Goal: Task Accomplishment & Management: Use online tool/utility

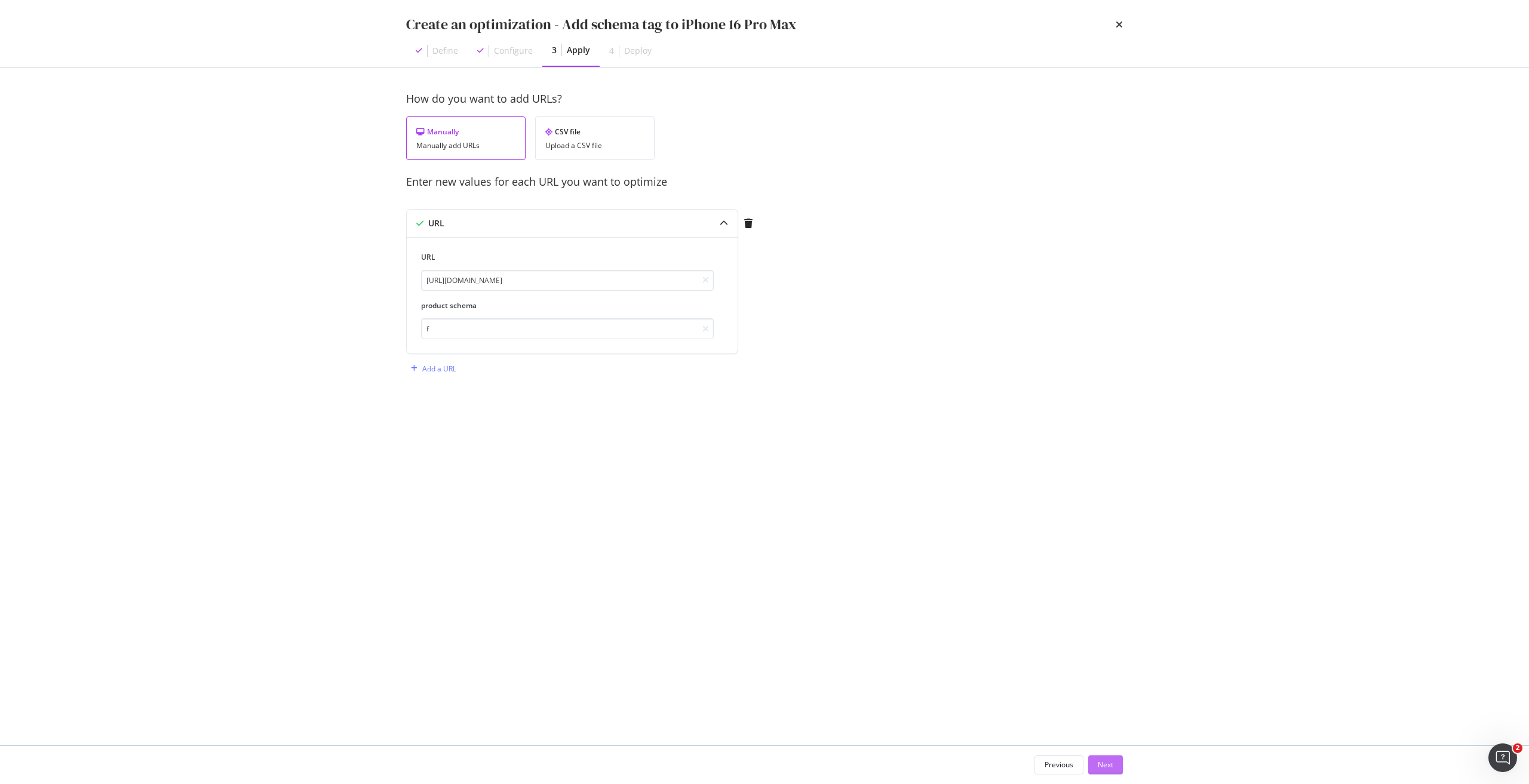
type input "f"
click at [1103, 766] on div "Next" at bounding box center [1106, 764] width 16 height 10
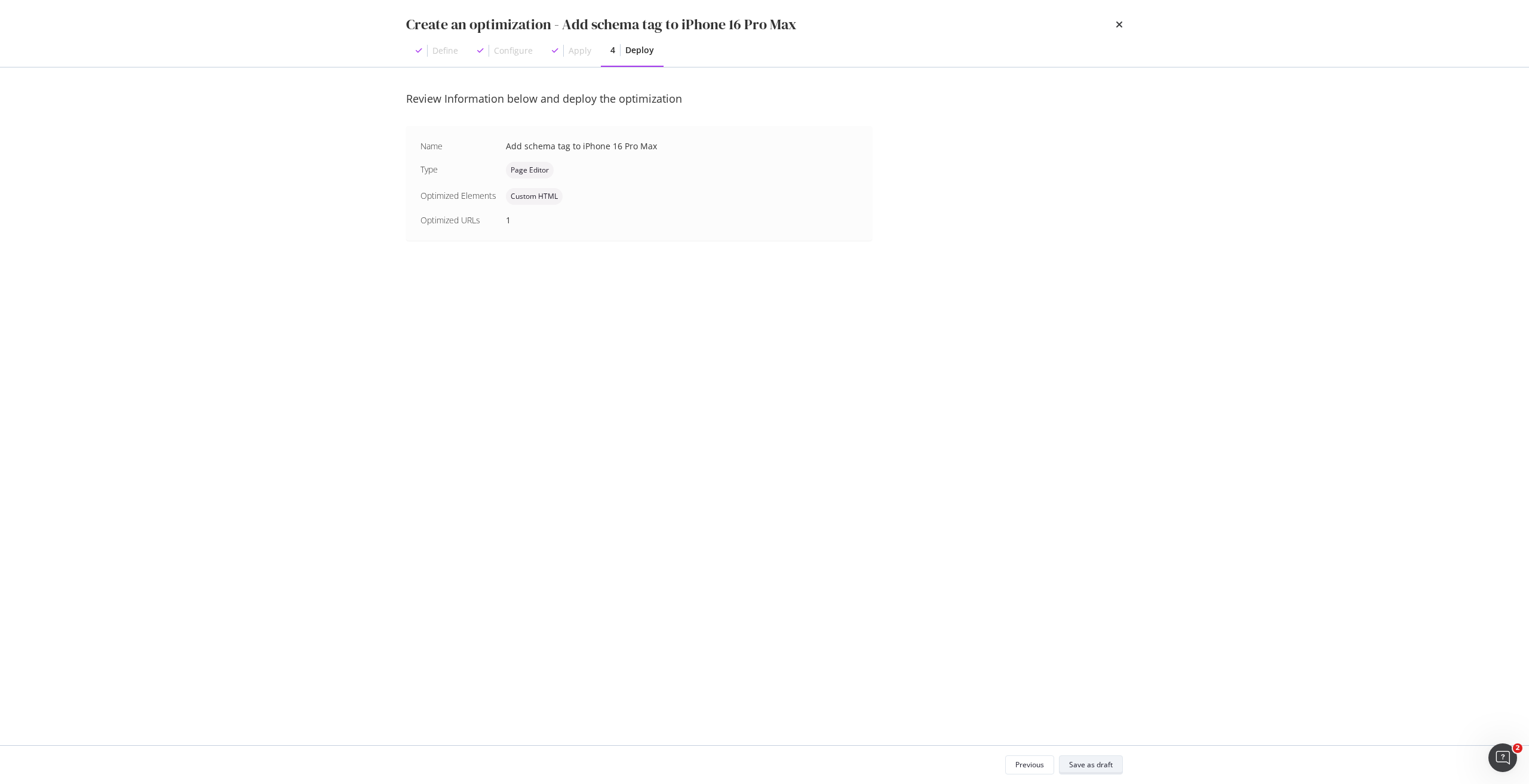
click at [1103, 766] on div "Save as draft" at bounding box center [1091, 764] width 43 height 10
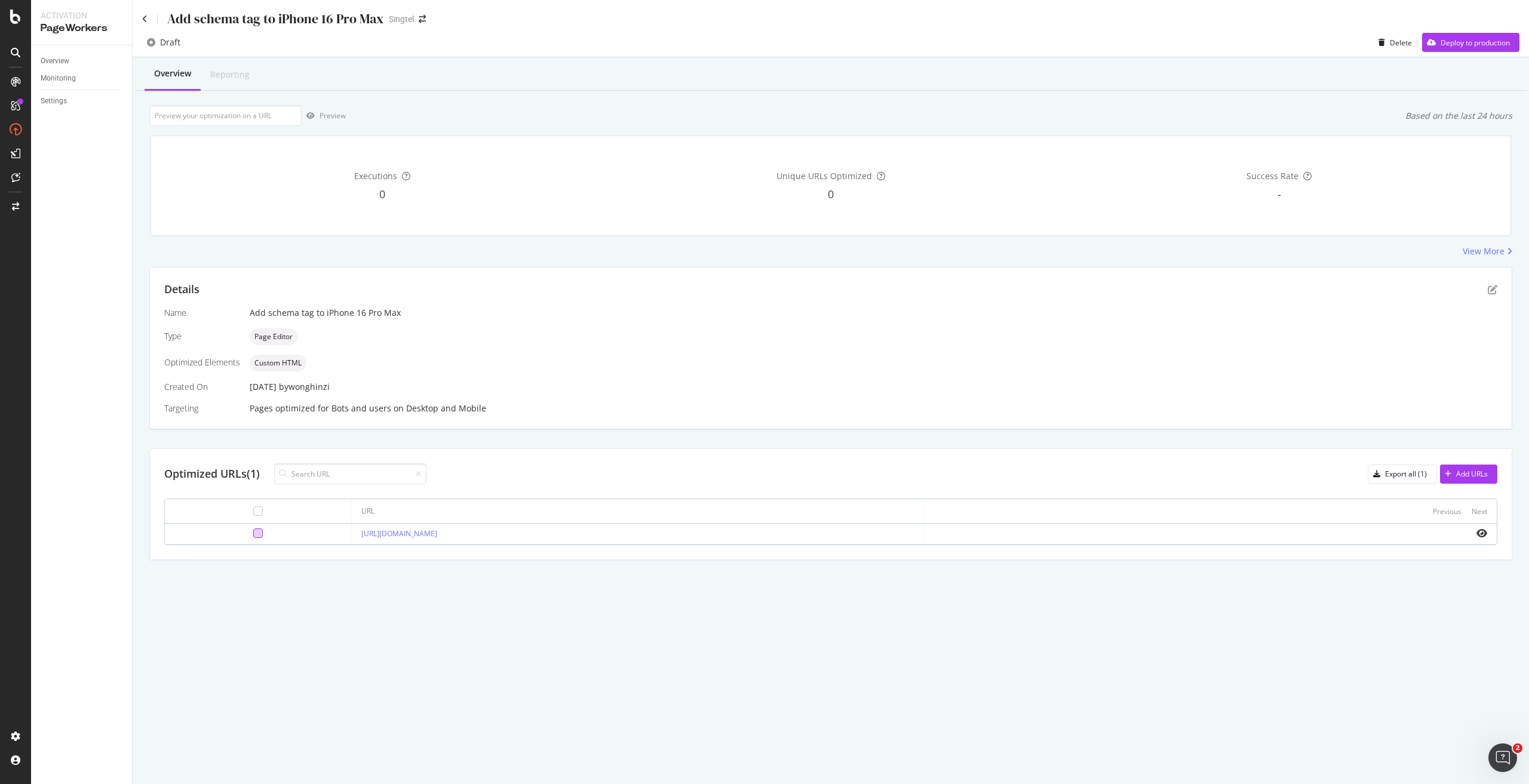
click at [254, 532] on div at bounding box center [258, 534] width 10 height 10
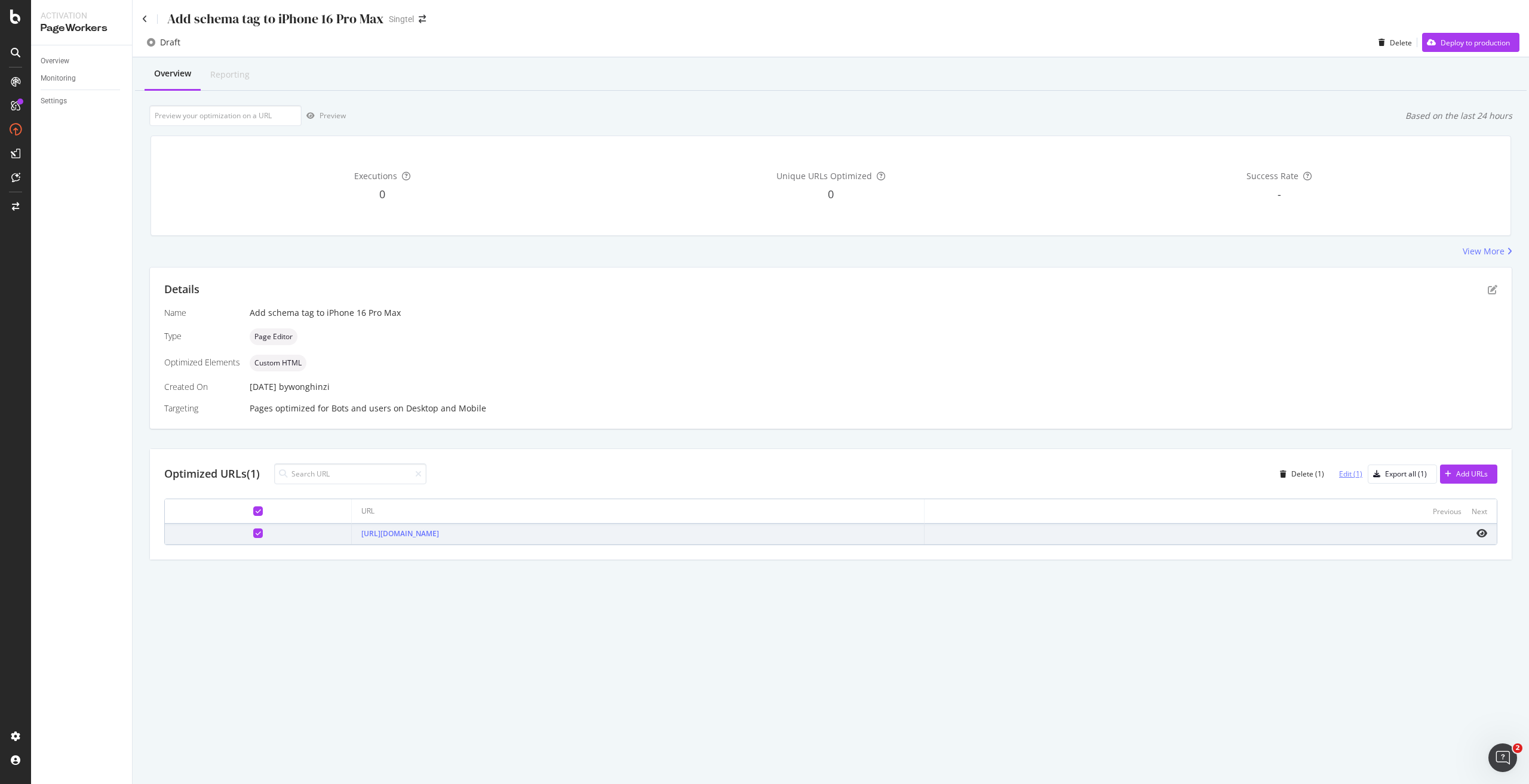
click at [1354, 473] on div "Edit (1)" at bounding box center [1350, 473] width 24 height 10
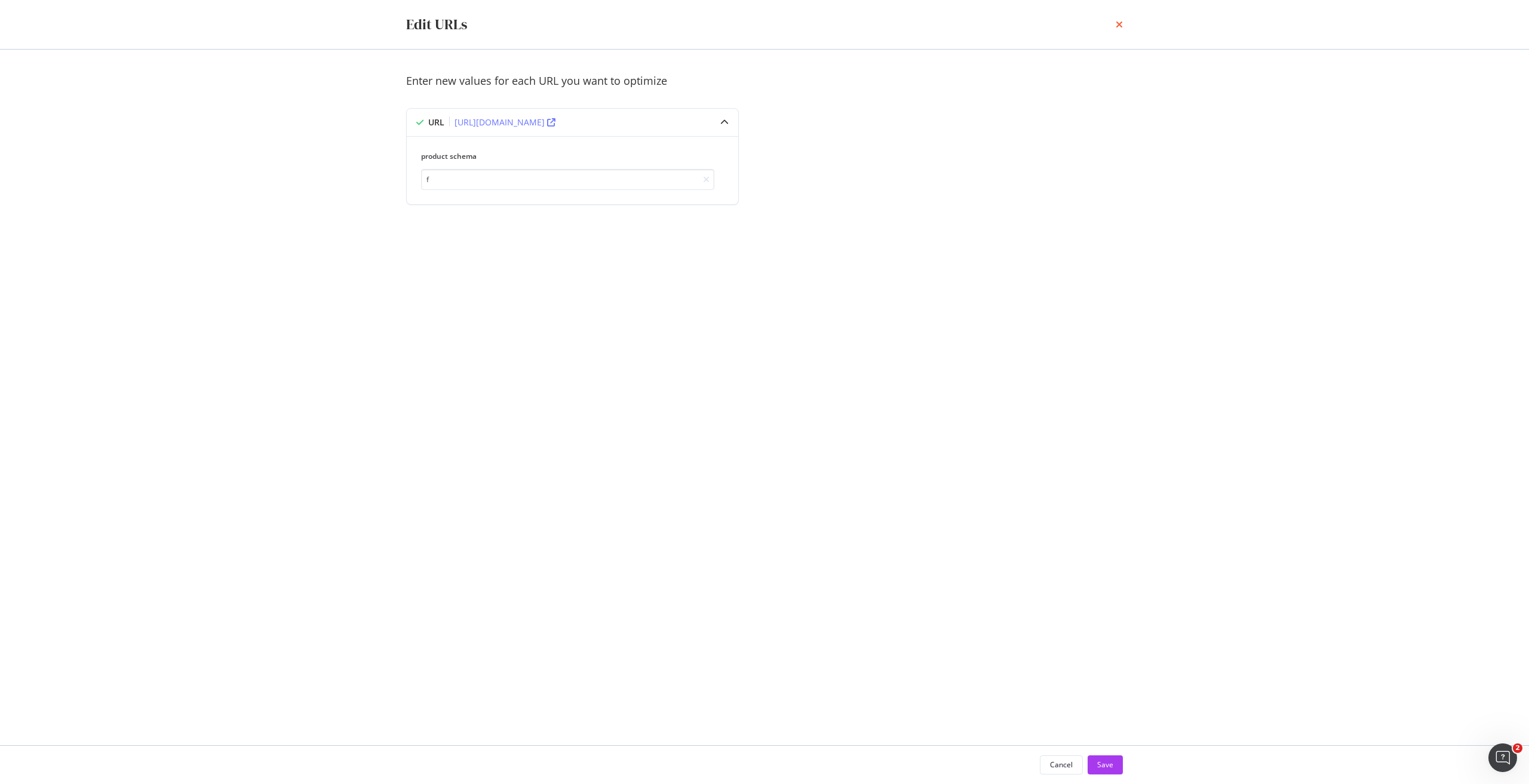
click at [1120, 24] on icon "times" at bounding box center [1119, 25] width 7 height 10
